Goal: Task Accomplishment & Management: Use online tool/utility

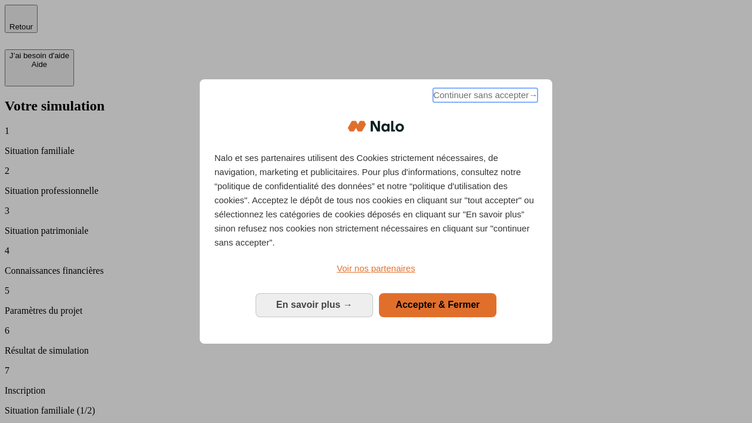
click at [484, 97] on span "Continuer sans accepter →" at bounding box center [485, 95] width 105 height 14
